Goal: Navigation & Orientation: Find specific page/section

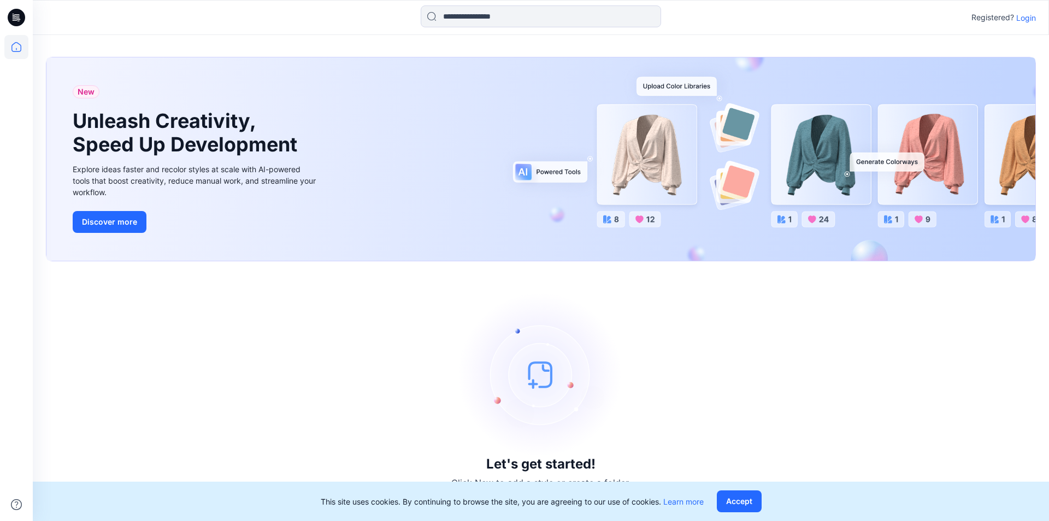
click at [1034, 20] on p "Login" at bounding box center [1026, 17] width 20 height 11
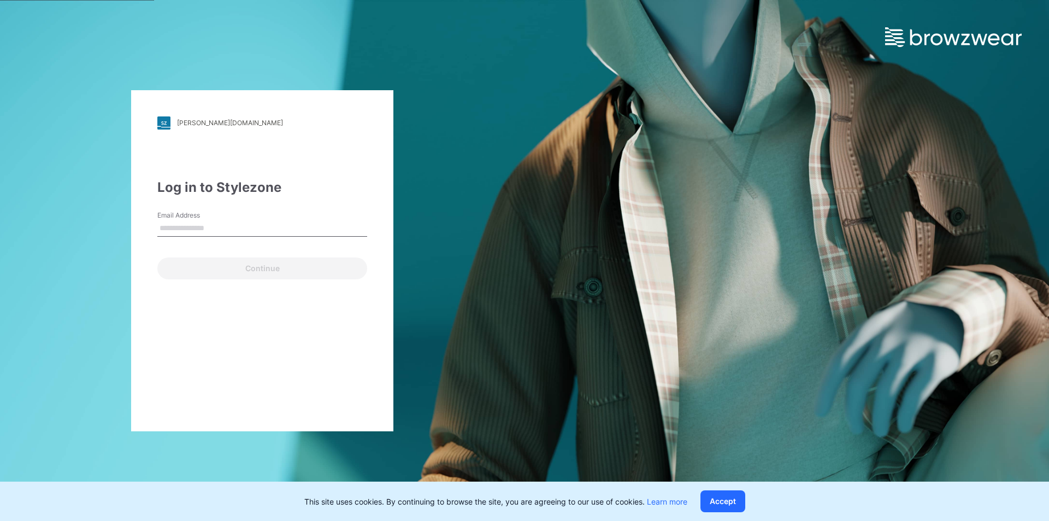
type input "**********"
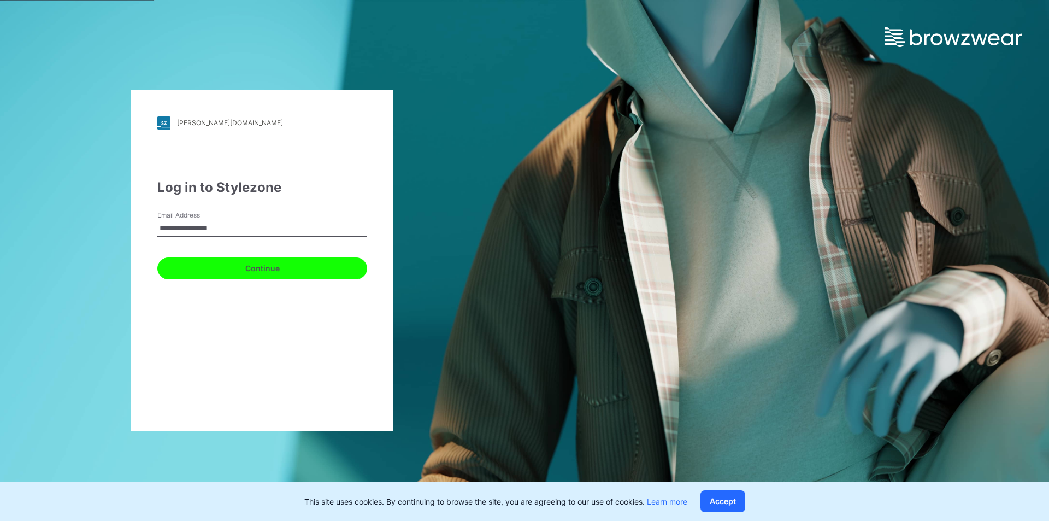
click at [197, 264] on button "Continue" at bounding box center [262, 268] width 210 height 22
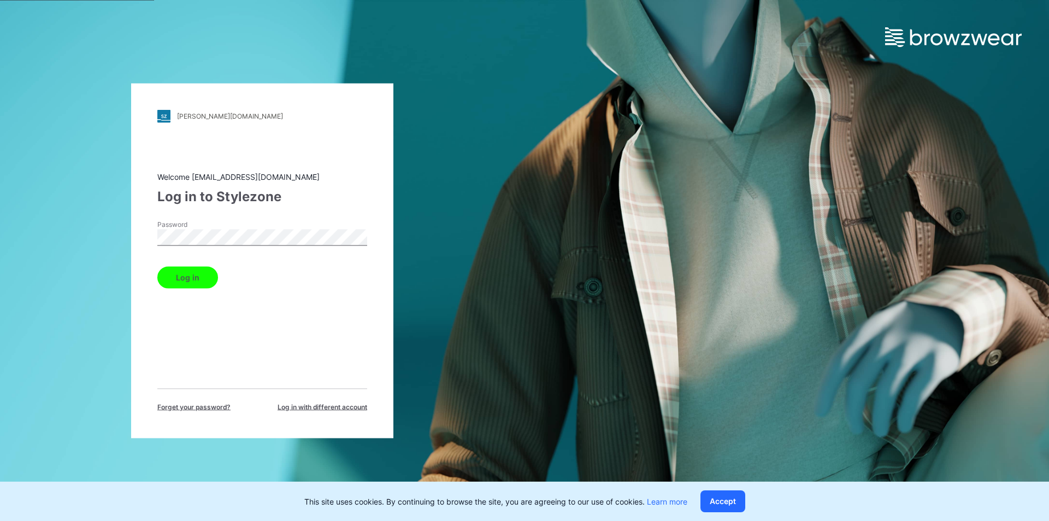
click at [182, 278] on button "Log in" at bounding box center [187, 277] width 61 height 22
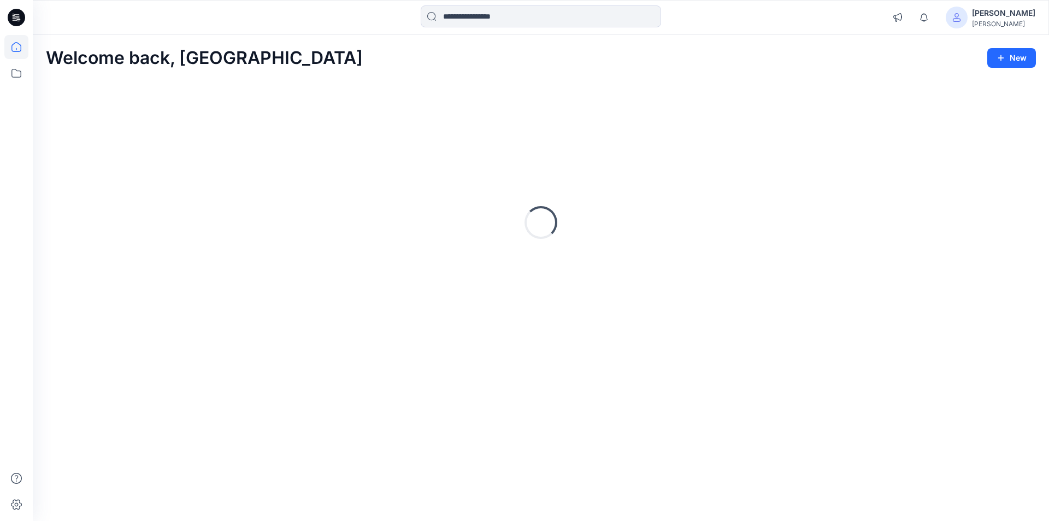
click at [452, 55] on div "Welcome back, Lakshani New" at bounding box center [541, 58] width 990 height 20
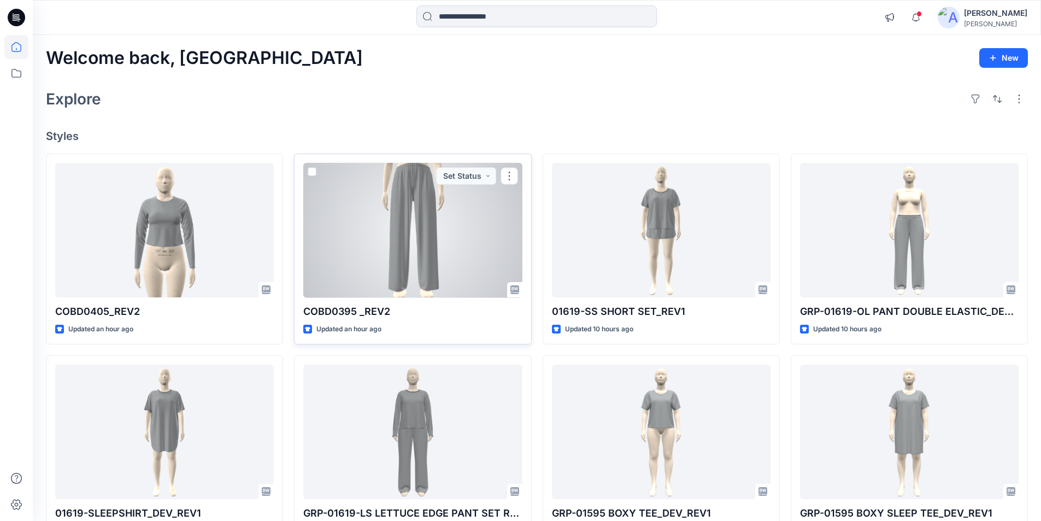
click at [368, 239] on div at bounding box center [412, 230] width 219 height 135
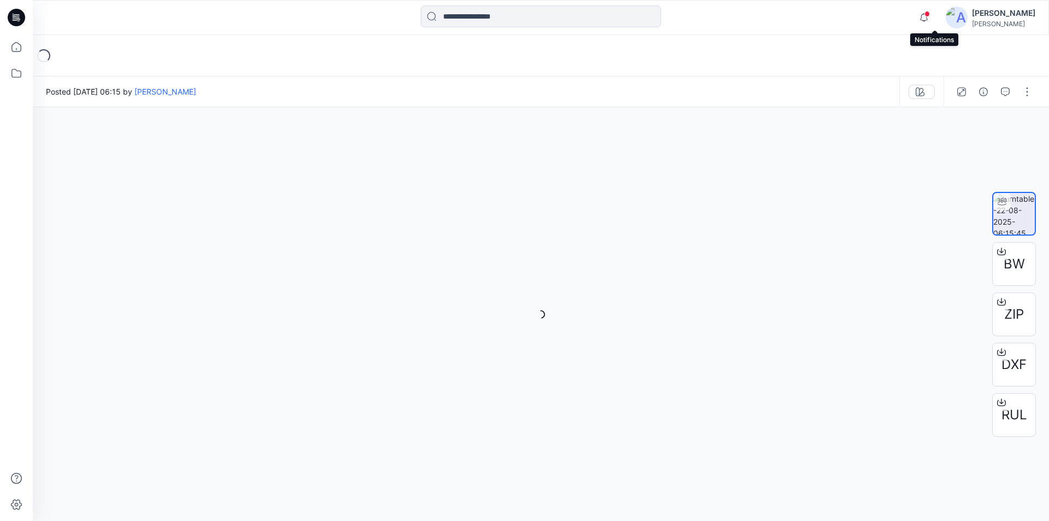
click at [930, 16] on span at bounding box center [926, 14] width 5 height 6
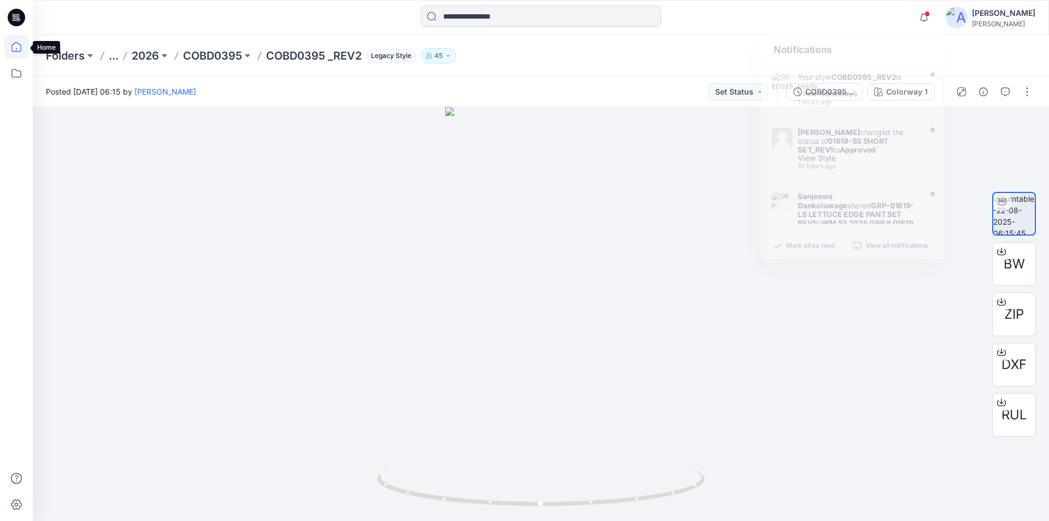
click at [13, 47] on icon at bounding box center [16, 47] width 24 height 24
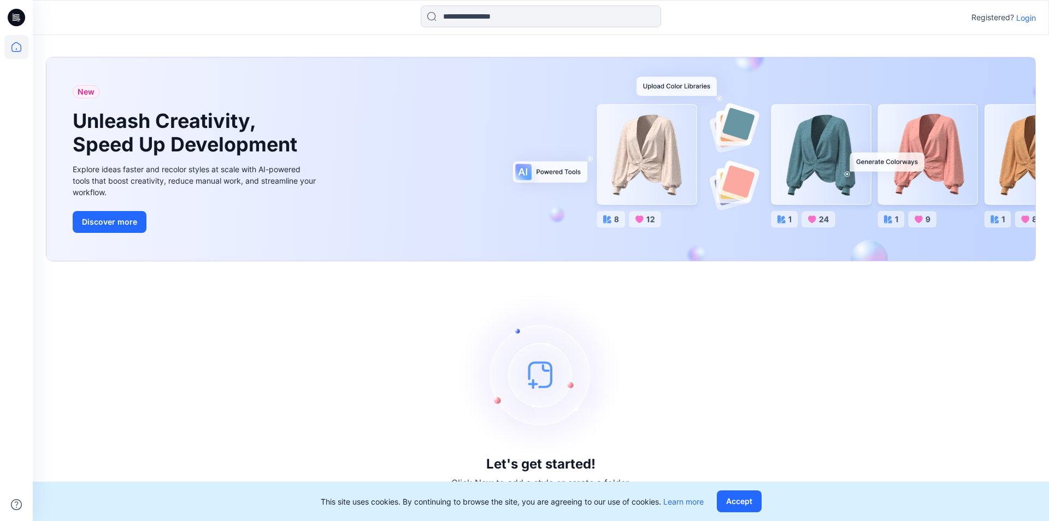
click at [1021, 14] on p "Login" at bounding box center [1026, 17] width 20 height 11
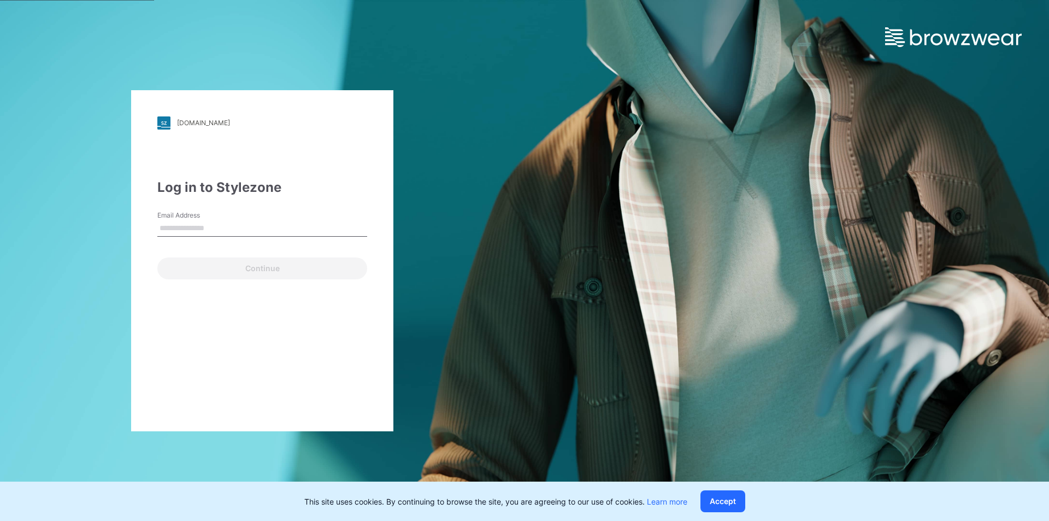
click at [224, 225] on input "Email Address" at bounding box center [262, 228] width 210 height 16
type input "**********"
click at [238, 284] on div "**********" at bounding box center [262, 260] width 262 height 341
click at [243, 281] on div "**********" at bounding box center [262, 260] width 262 height 341
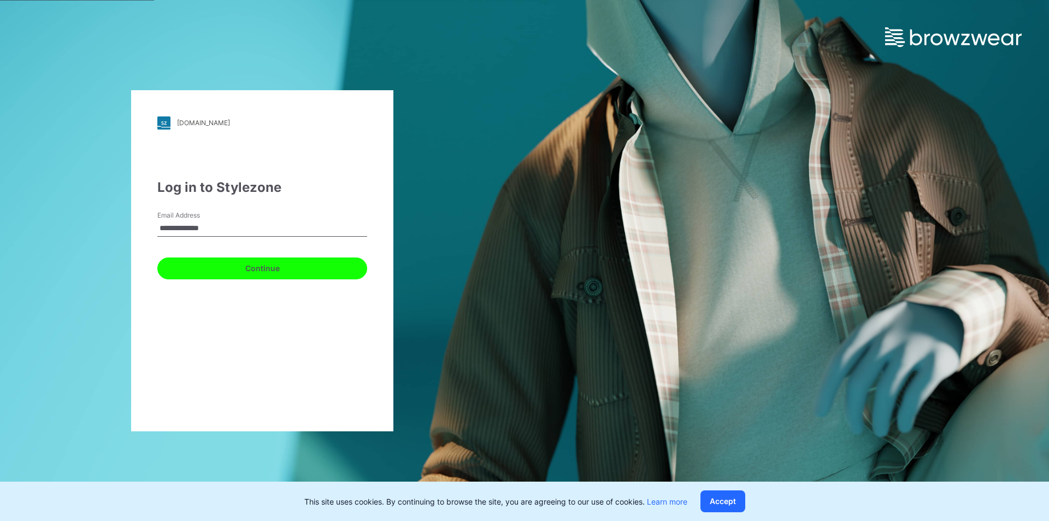
click at [248, 272] on button "Continue" at bounding box center [262, 268] width 210 height 22
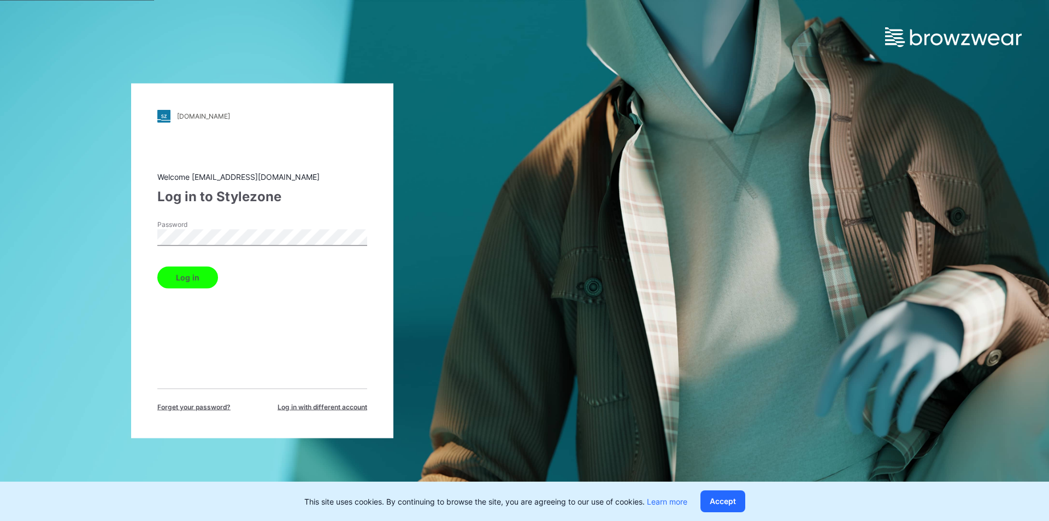
click at [196, 278] on button "Log in" at bounding box center [187, 277] width 61 height 22
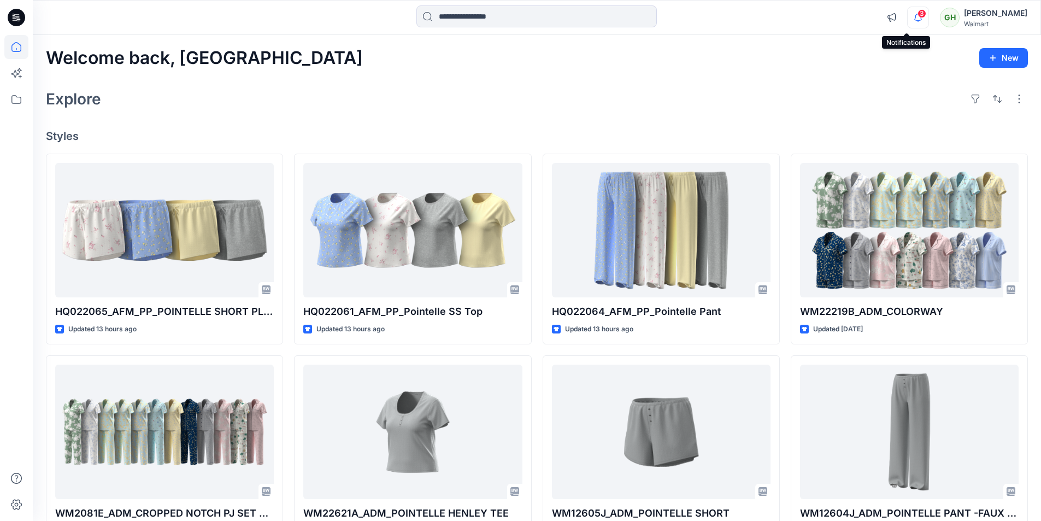
click at [908, 14] on icon "button" at bounding box center [918, 18] width 21 height 22
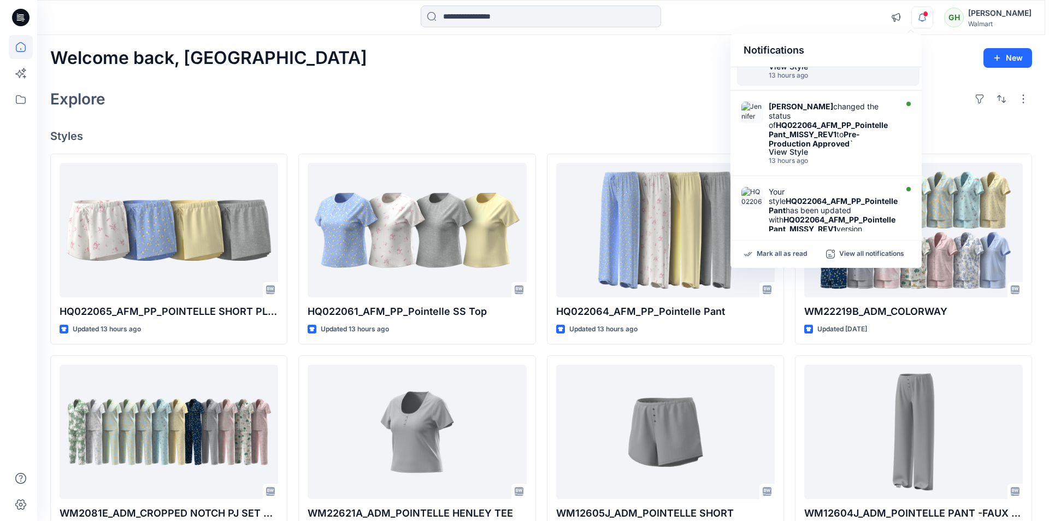
scroll to position [164, 0]
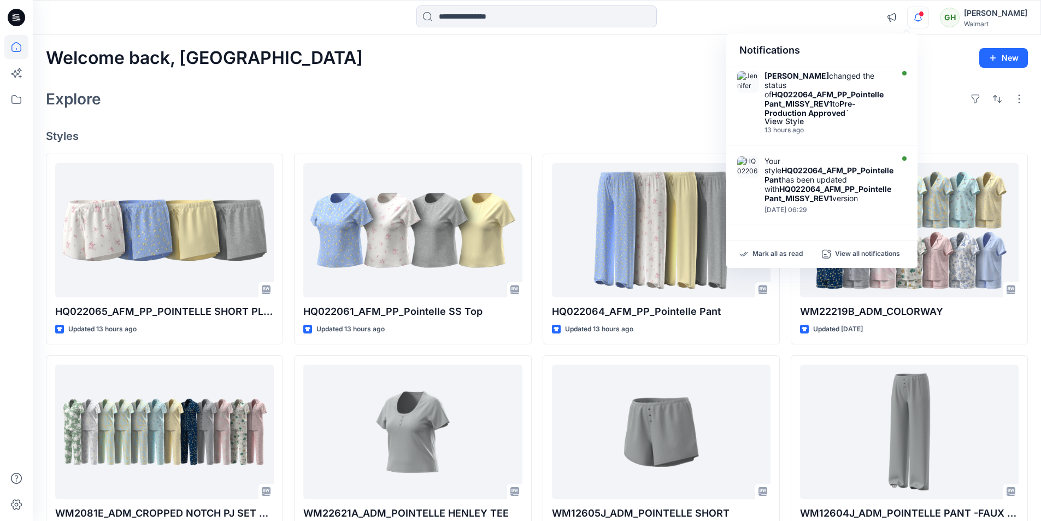
click at [541, 78] on div "Welcome back, Gayan New Explore Styles HQ022065_AFM_PP_POINTELLE SHORT PLUS Upd…" at bounding box center [537, 417] width 1008 height 765
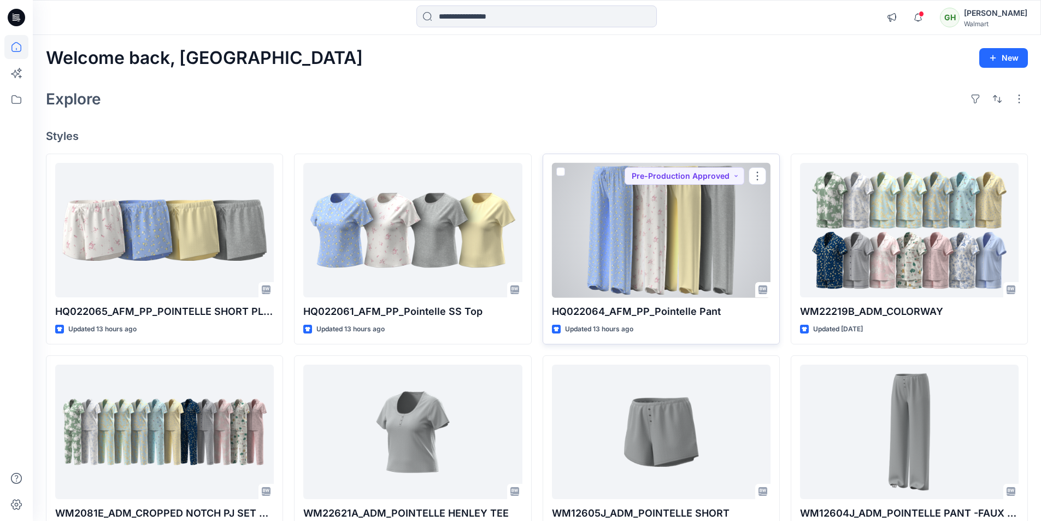
click at [620, 246] on div at bounding box center [661, 230] width 219 height 135
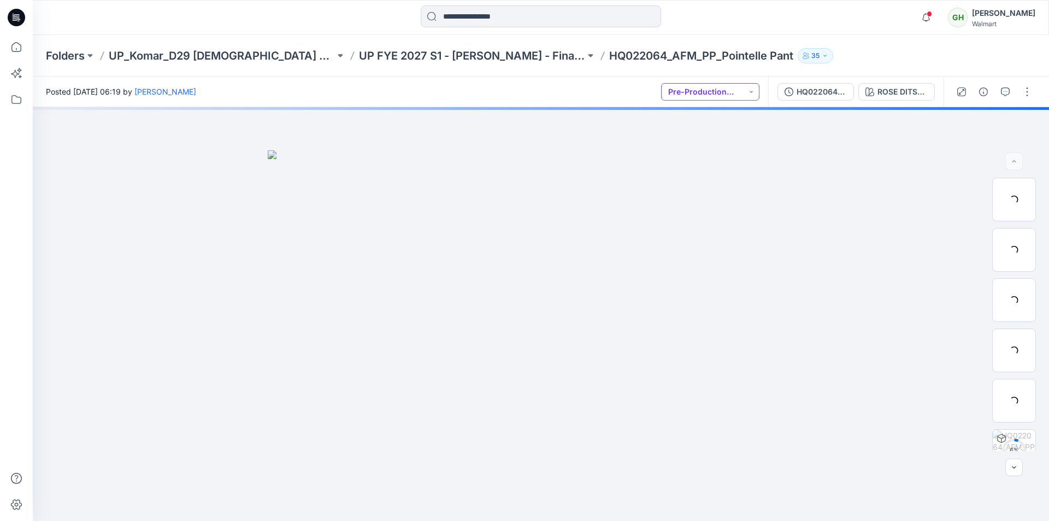
click at [732, 91] on button "Pre-Production Approved" at bounding box center [710, 91] width 98 height 17
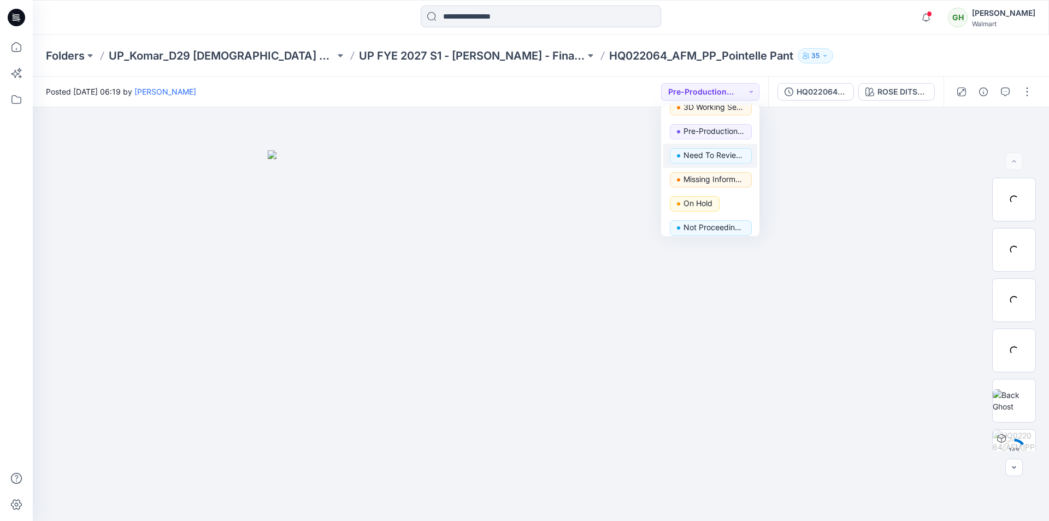
scroll to position [138, 0]
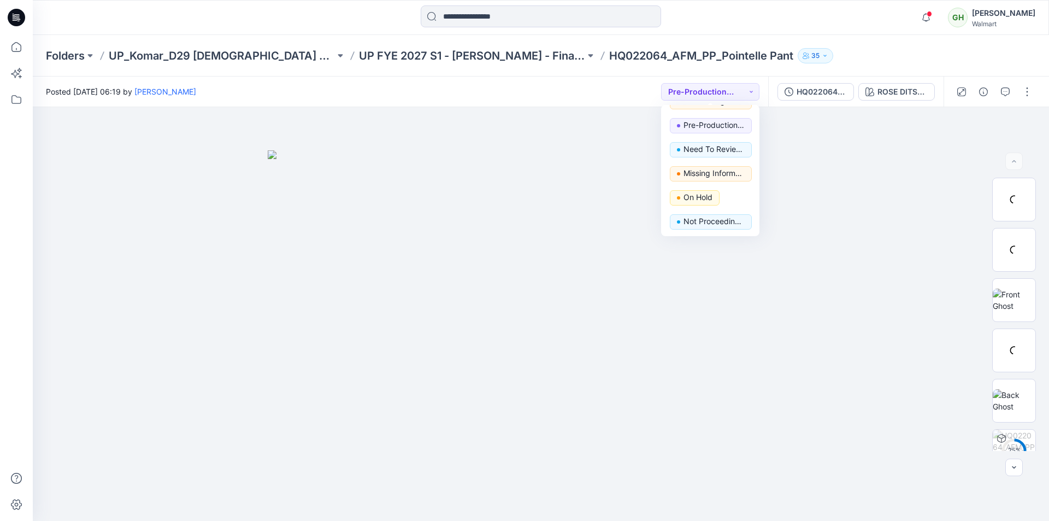
click at [830, 17] on div "Notifications [PERSON_NAME] changed the status of HQ022065_AFM_PP_POINTELLE SHO…" at bounding box center [541, 17] width 1016 height 24
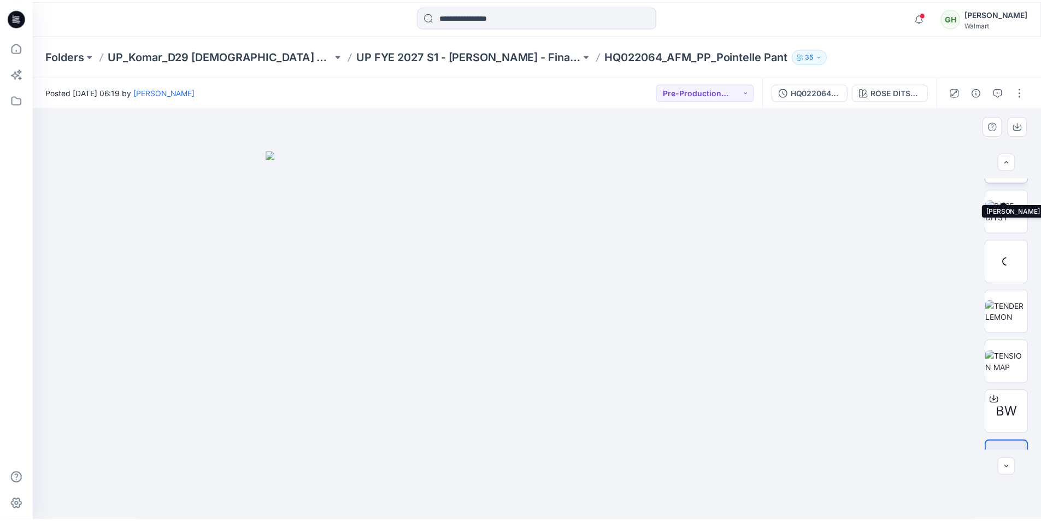
scroll to position [625, 0]
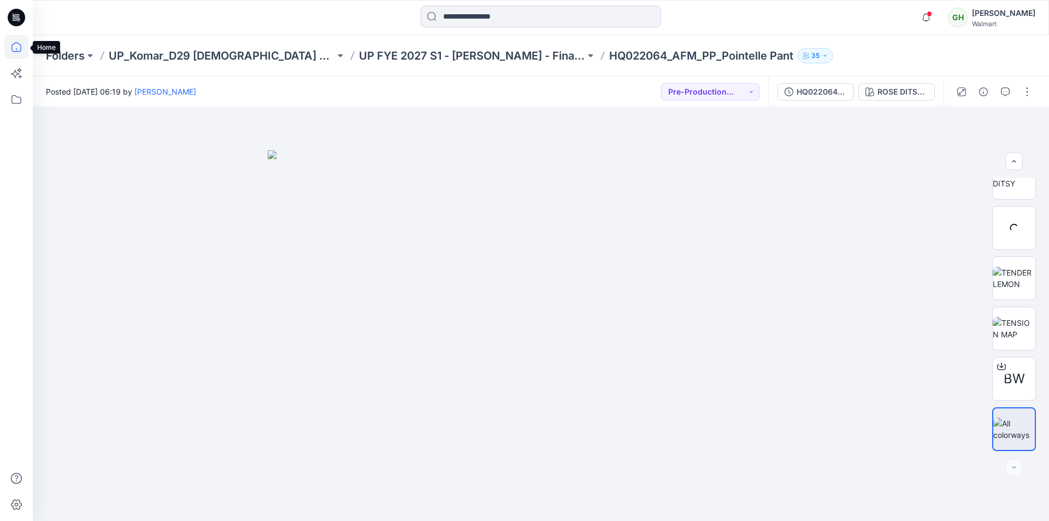
click at [16, 51] on icon at bounding box center [16, 47] width 10 height 10
